Goal: Task Accomplishment & Management: Manage account settings

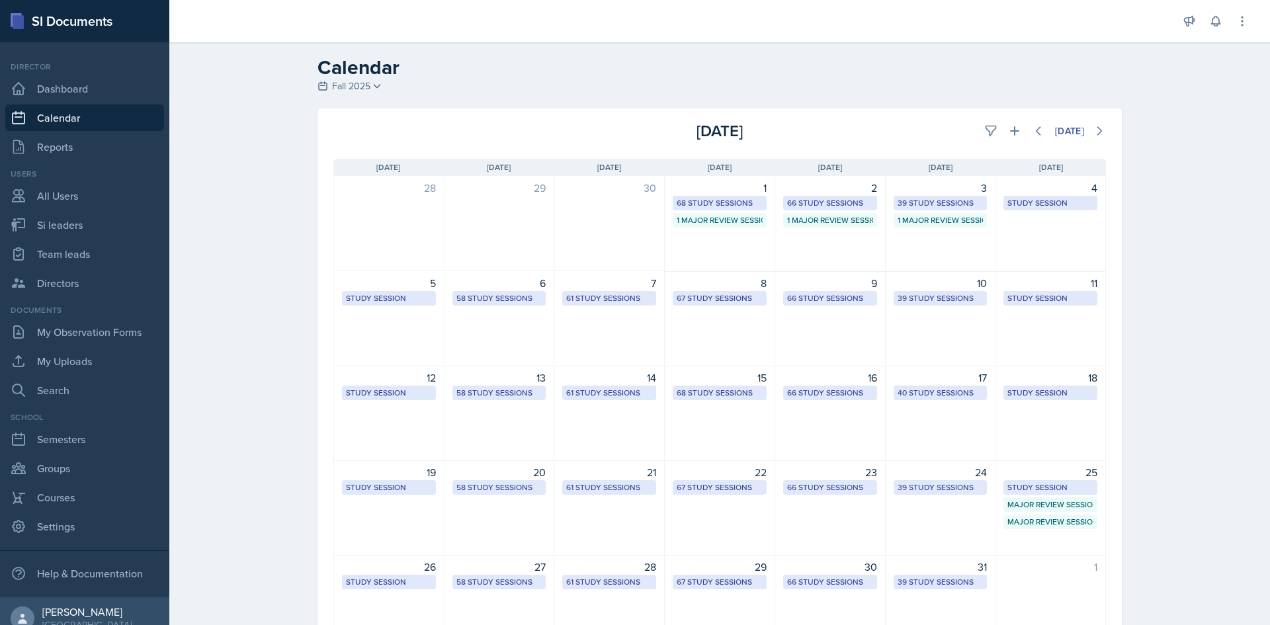
scroll to position [73, 0]
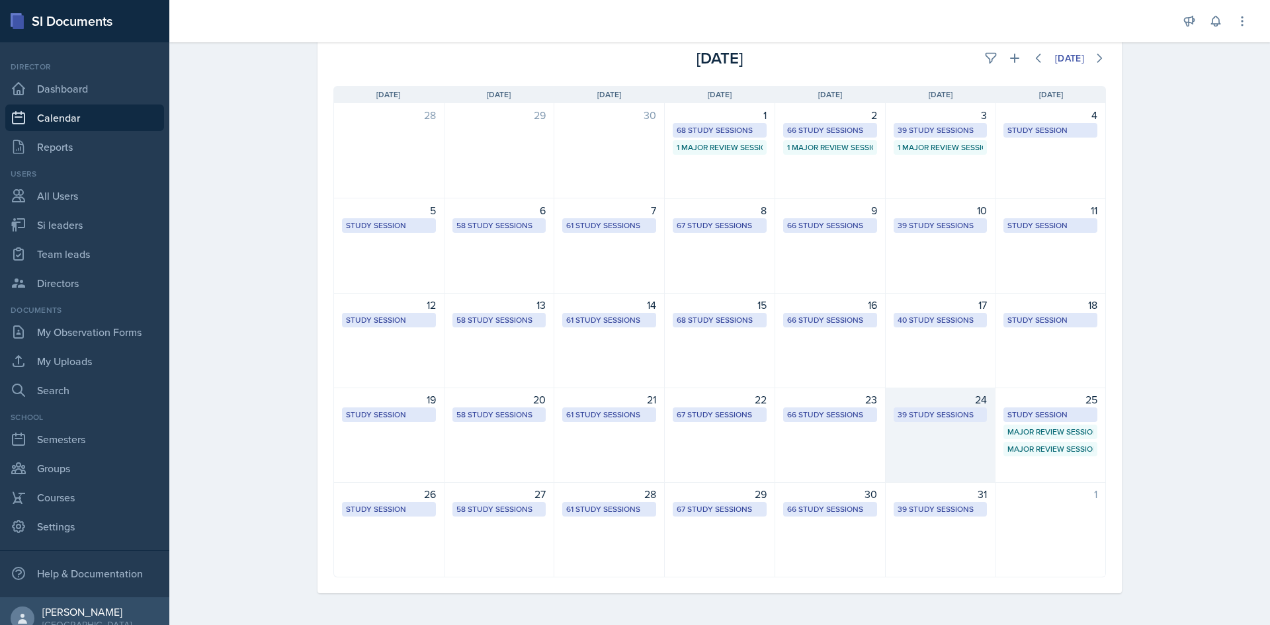
click at [911, 409] on div "39 Study Sessions" at bounding box center [940, 415] width 86 height 12
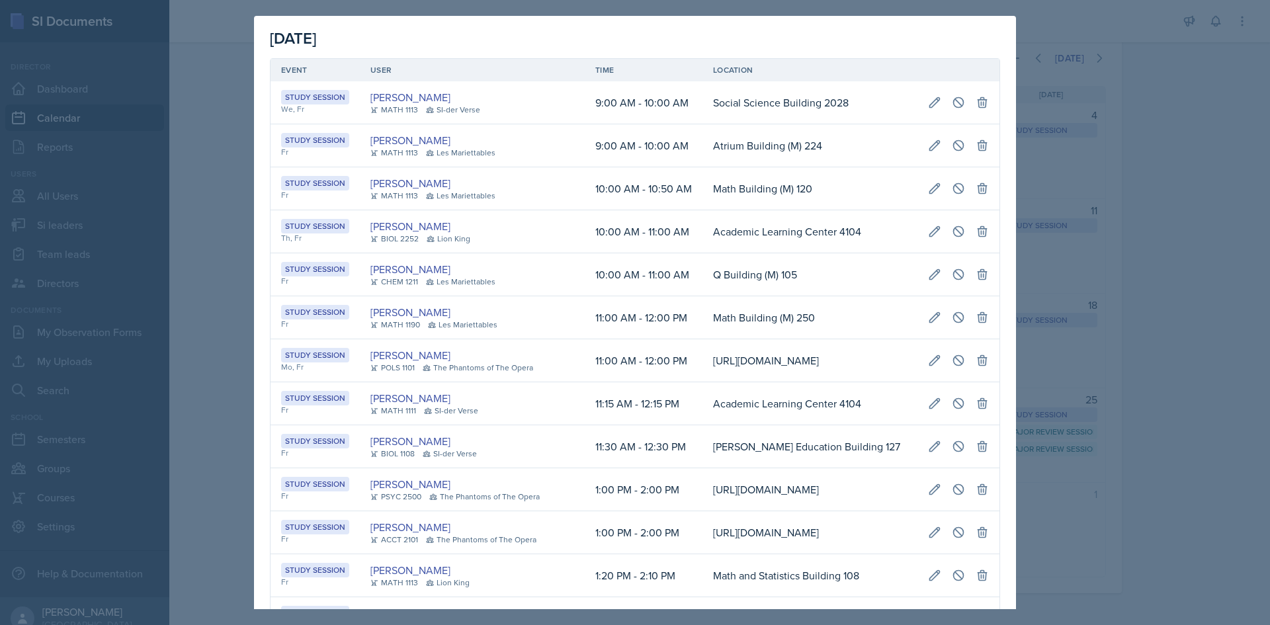
click at [702, 511] on td "[URL][DOMAIN_NAME]" at bounding box center [809, 532] width 215 height 43
click at [1232, 315] on div at bounding box center [635, 312] width 1270 height 625
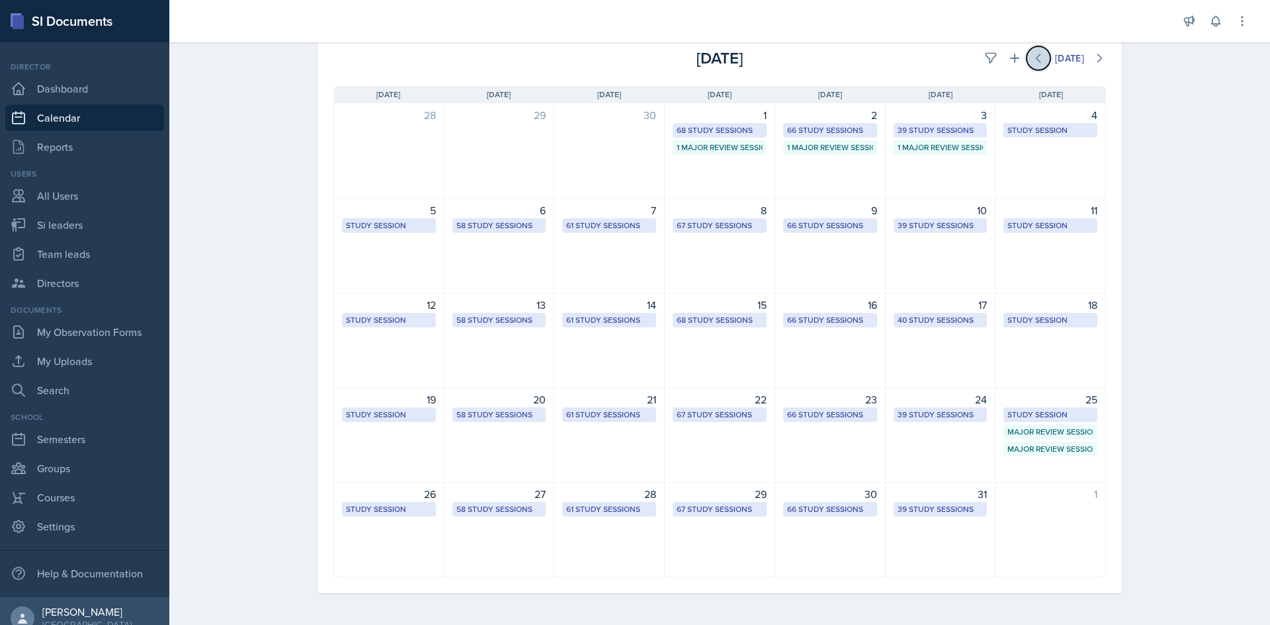
click at [1032, 60] on icon at bounding box center [1038, 58] width 13 height 13
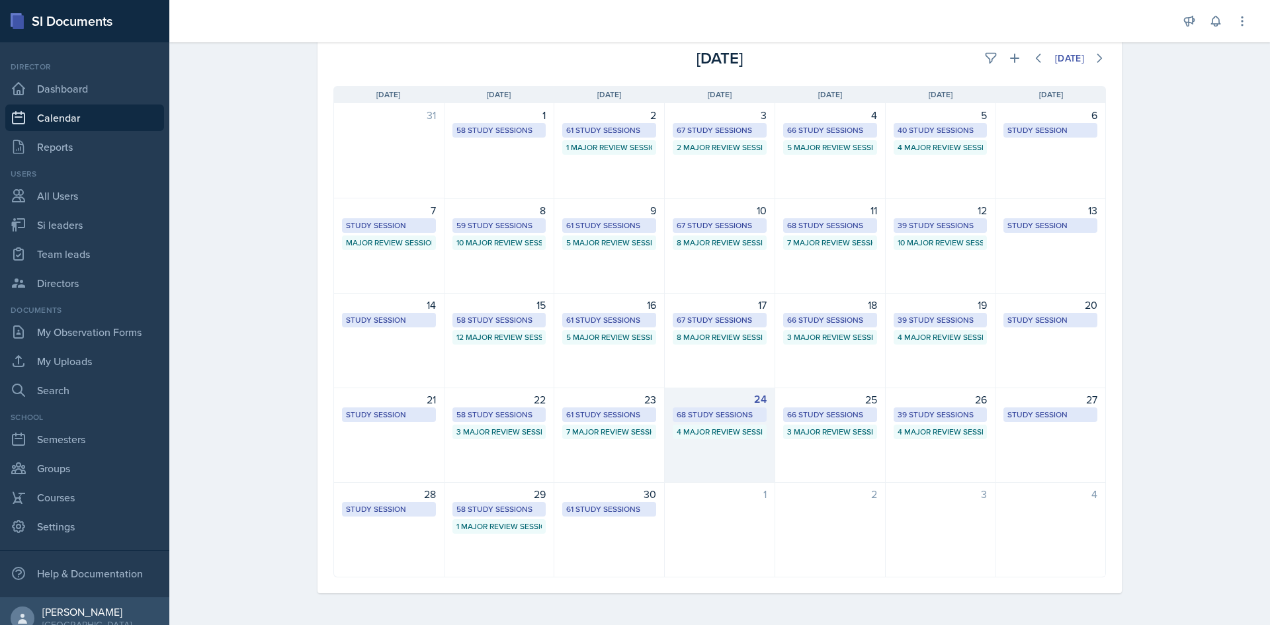
click at [737, 408] on div "68 Study Sessions" at bounding box center [720, 414] width 94 height 15
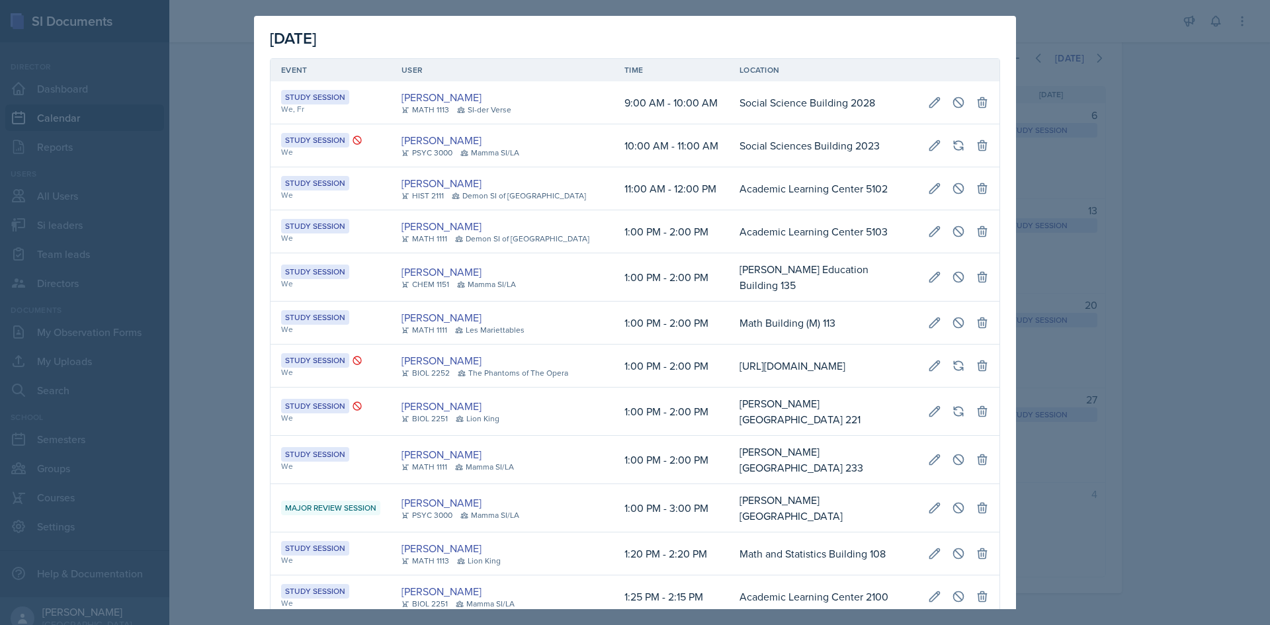
scroll to position [1235, 0]
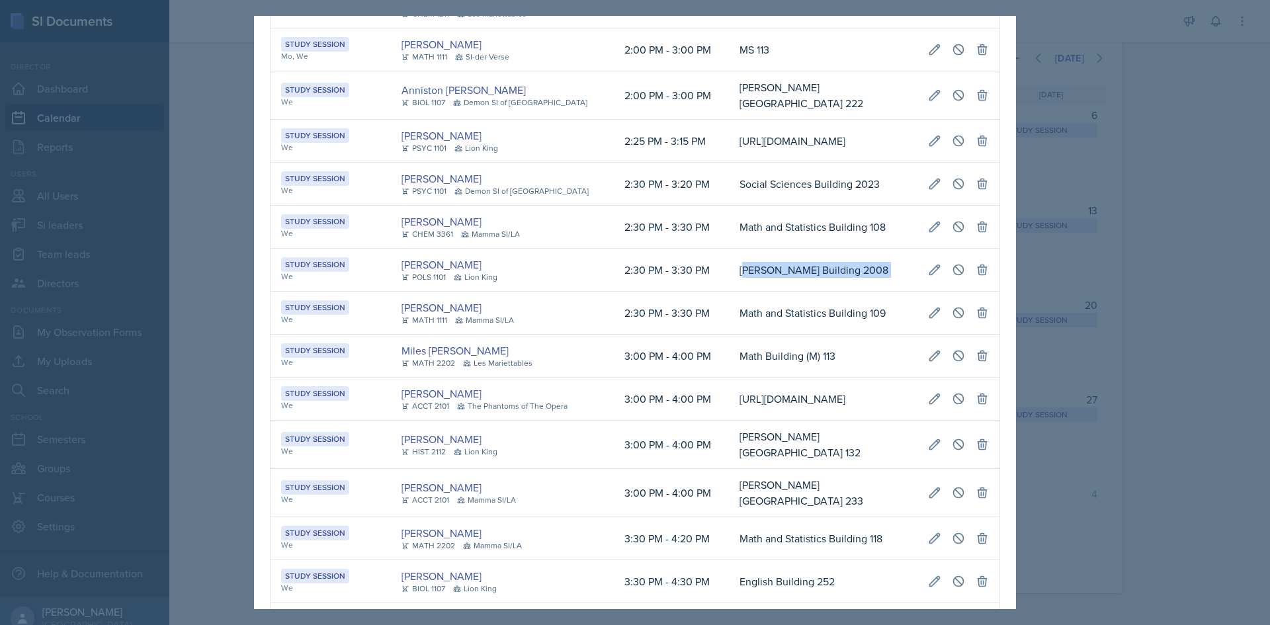
drag, startPoint x: 720, startPoint y: 315, endPoint x: 984, endPoint y: 313, distance: 263.9
click at [984, 292] on tr "Study Session We [PERSON_NAME] POLS 1101 Lion King 2:30 PM - 3:30 PM [PERSON_NA…" at bounding box center [634, 270] width 729 height 43
click at [965, 276] on icon at bounding box center [958, 269] width 13 height 13
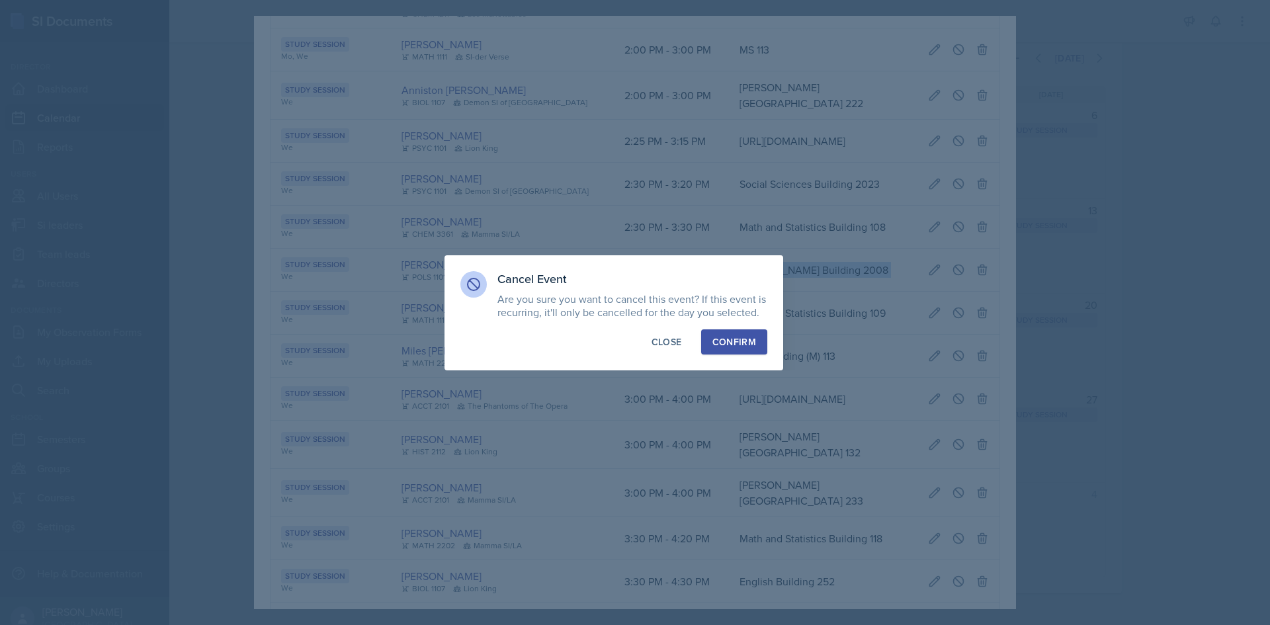
click at [727, 337] on div "Confirm" at bounding box center [734, 341] width 44 height 13
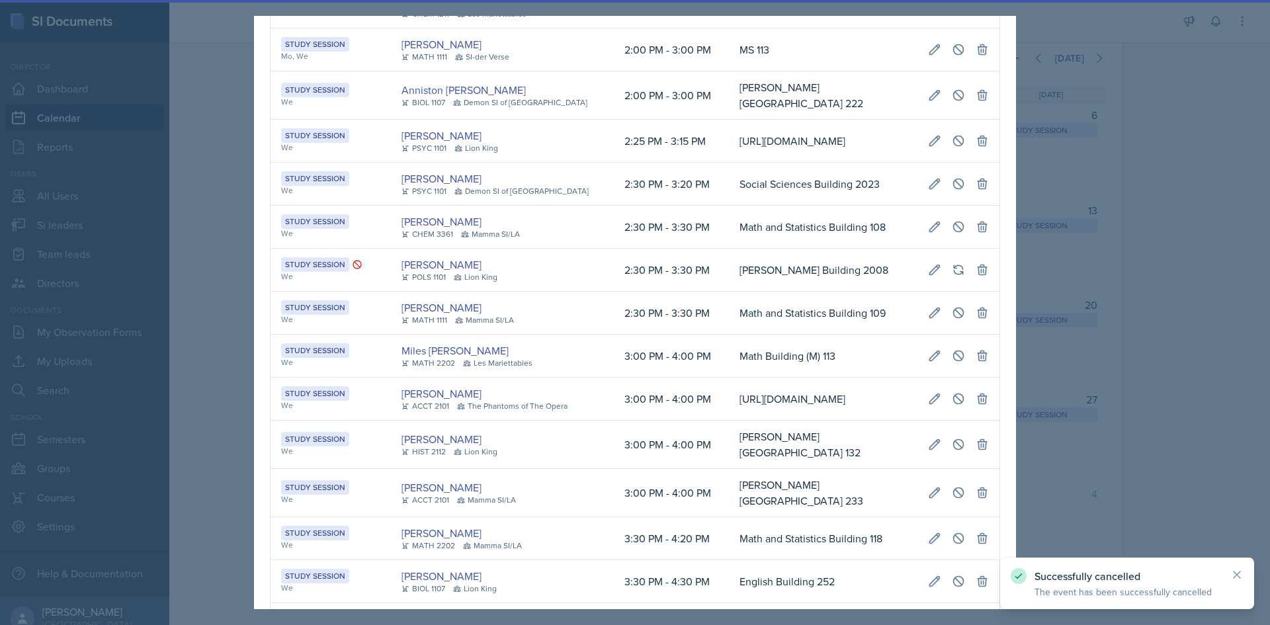
drag, startPoint x: 137, startPoint y: 337, endPoint x: 130, endPoint y: 341, distance: 7.4
click at [133, 339] on div at bounding box center [635, 312] width 1270 height 625
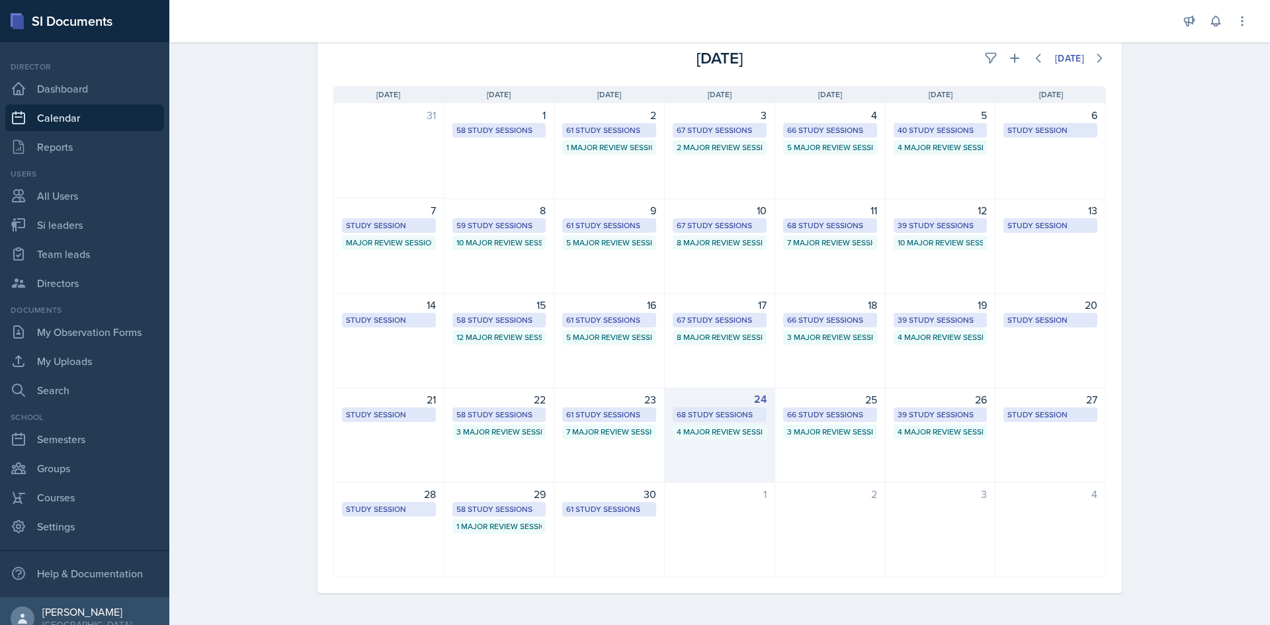
click at [740, 410] on div "68 Study Sessions" at bounding box center [719, 415] width 86 height 12
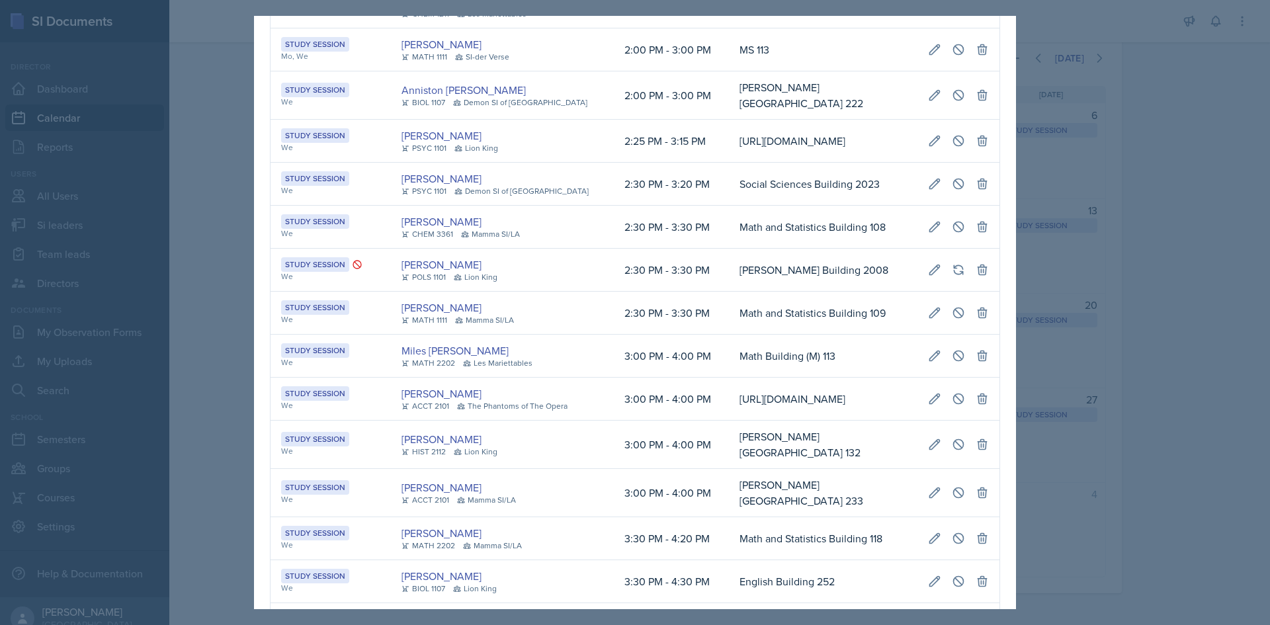
click at [729, 335] on td "Math and Statistics Building 109" at bounding box center [823, 313] width 188 height 43
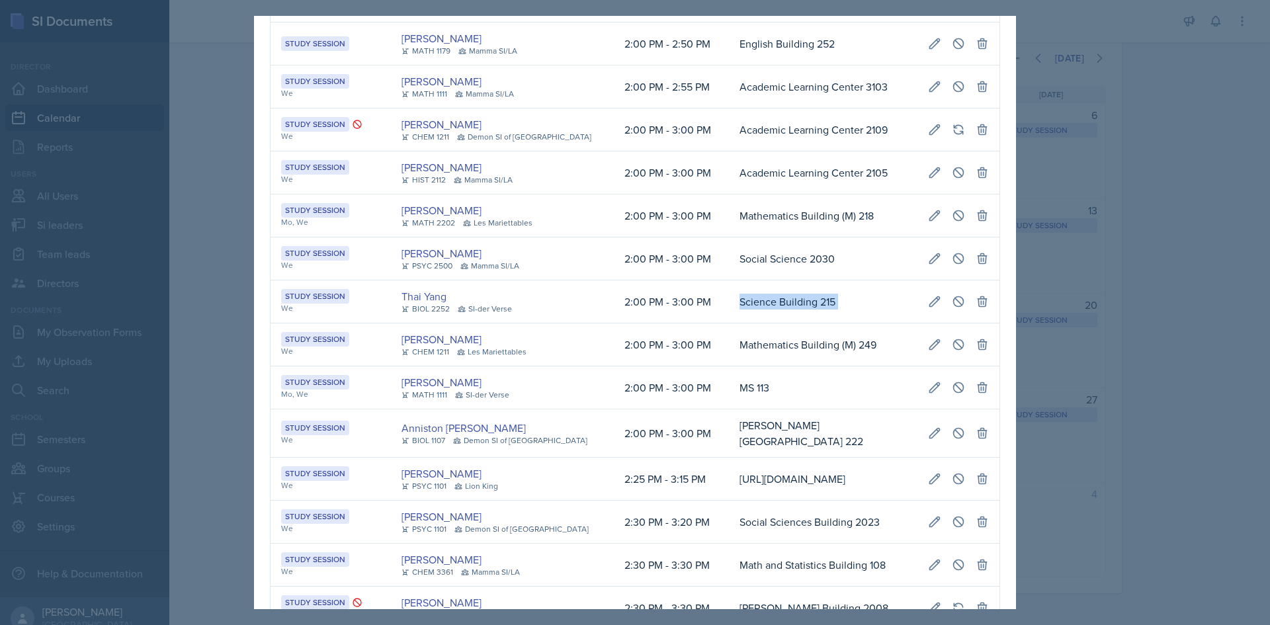
scroll to position [0, 298]
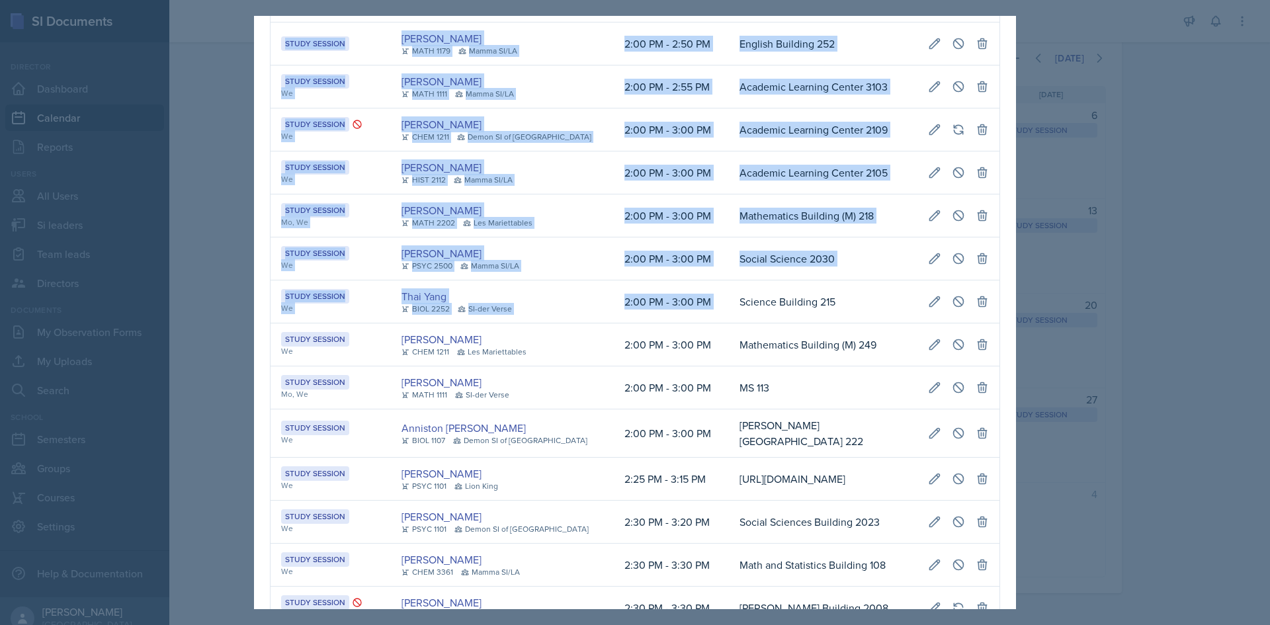
drag, startPoint x: 702, startPoint y: 316, endPoint x: 990, endPoint y: 316, distance: 288.3
click at [952, 308] on icon at bounding box center [958, 301] width 13 height 13
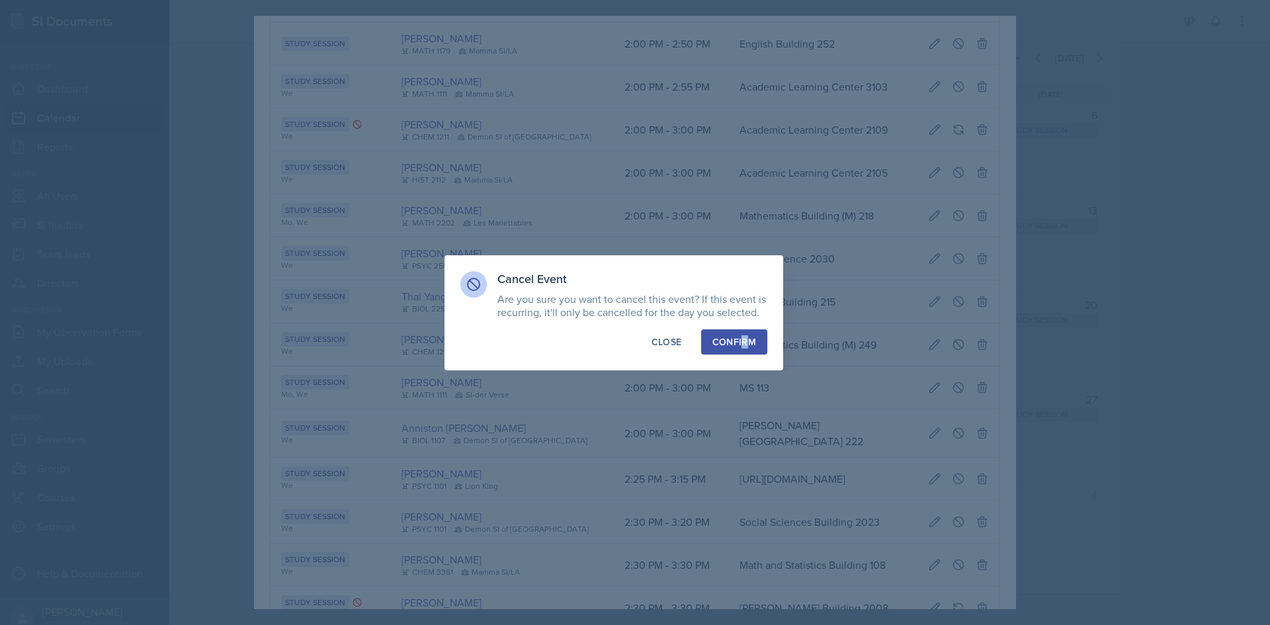
click at [740, 327] on div "Cancel Event Are you sure you want to cancel this event? If this event is recur…" at bounding box center [613, 312] width 339 height 115
click at [738, 346] on div "Confirm" at bounding box center [734, 341] width 44 height 13
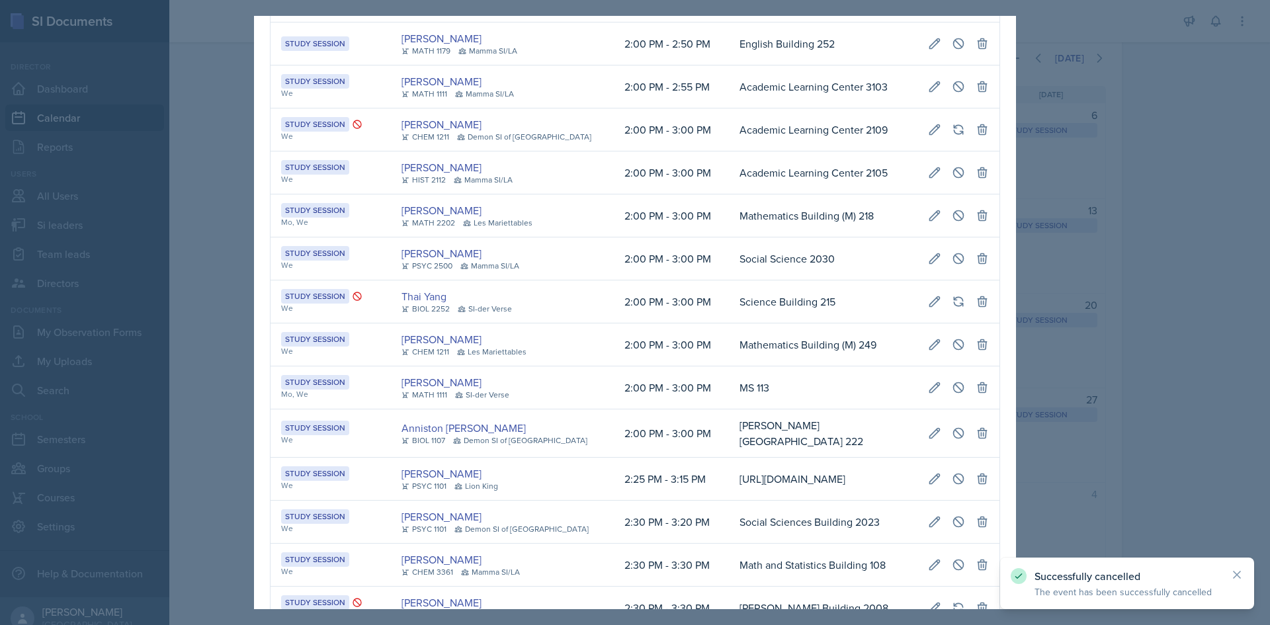
click at [1065, 347] on div at bounding box center [635, 312] width 1270 height 625
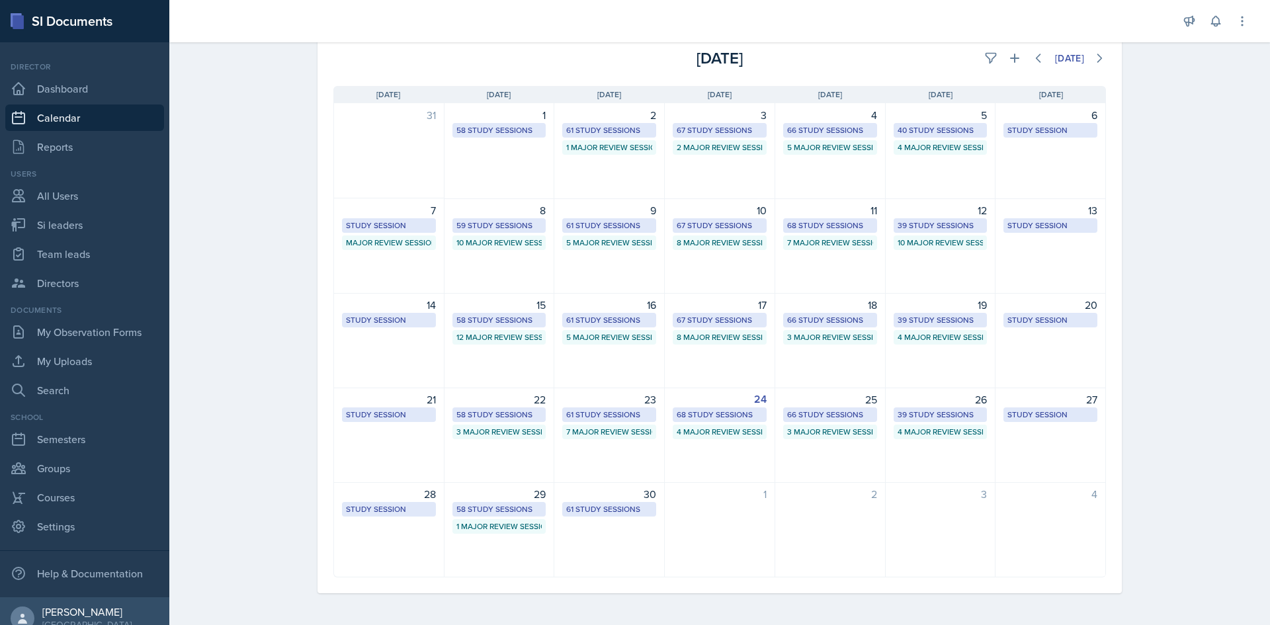
drag, startPoint x: -171, startPoint y: 593, endPoint x: 1256, endPoint y: 521, distance: 1428.2
click at [1256, 521] on div "Calendar Fall 2025 Fall 2025 Summer 2025 Spring 2025 Fall 2024 Summer 2024 Spri…" at bounding box center [719, 297] width 1100 height 655
